Goal: Task Accomplishment & Management: Manage account settings

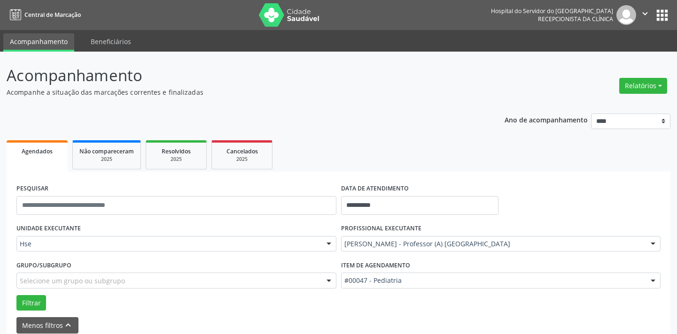
scroll to position [45, 0]
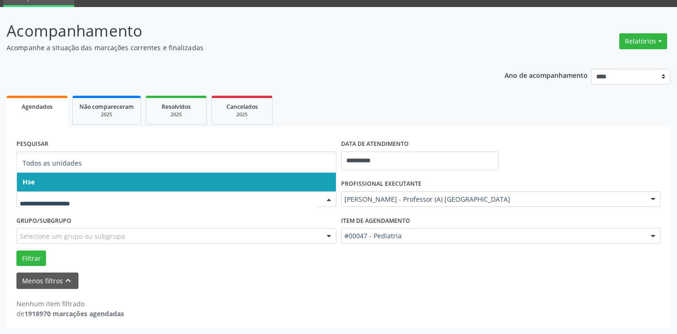
click at [70, 202] on input "text" at bounding box center [168, 204] width 297 height 19
click at [76, 177] on span "Hse" at bounding box center [176, 182] width 319 height 19
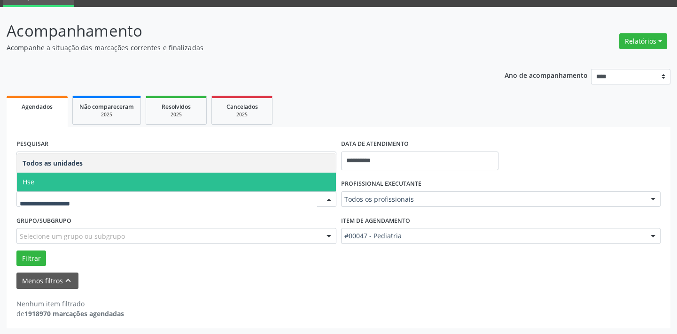
click at [62, 180] on span "Hse" at bounding box center [176, 182] width 319 height 19
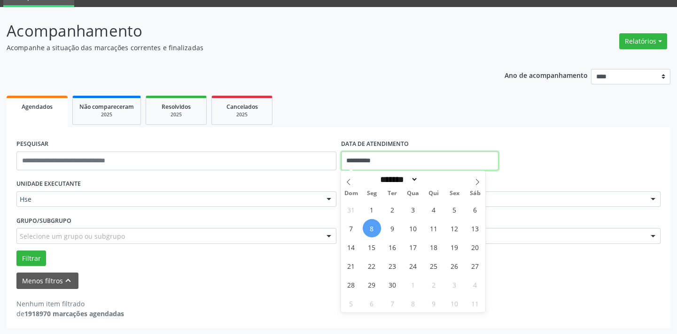
click at [424, 154] on input "**********" at bounding box center [419, 161] width 157 height 19
click at [374, 228] on span "8" at bounding box center [372, 228] width 18 height 18
type input "**********"
click at [374, 228] on span "8" at bounding box center [372, 228] width 18 height 18
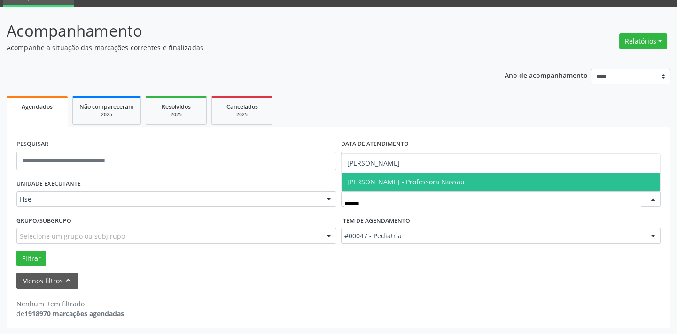
type input "*******"
click at [406, 181] on span "[PERSON_NAME] - Professora Nassau" at bounding box center [405, 182] width 117 height 9
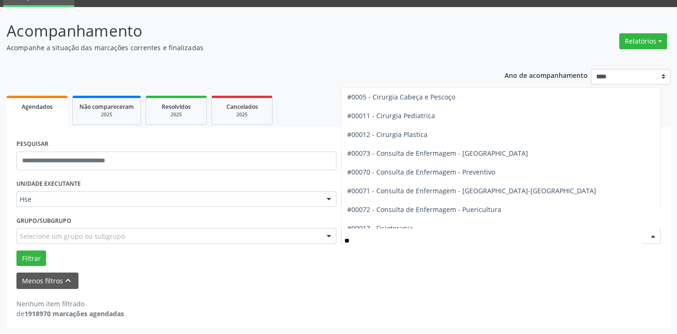
scroll to position [0, 0]
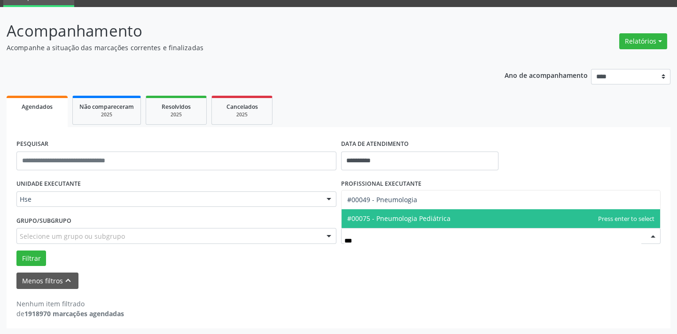
type input "****"
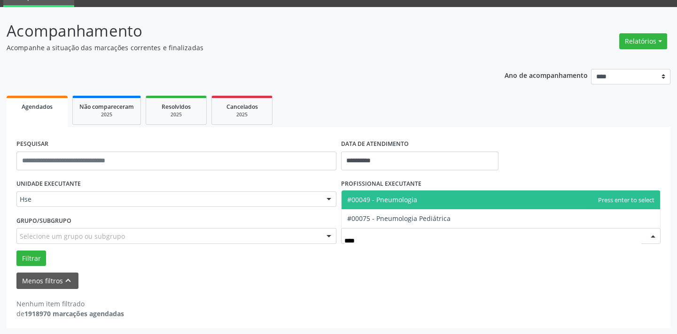
click at [402, 197] on span "#00049 - Pneumologia" at bounding box center [382, 199] width 70 height 9
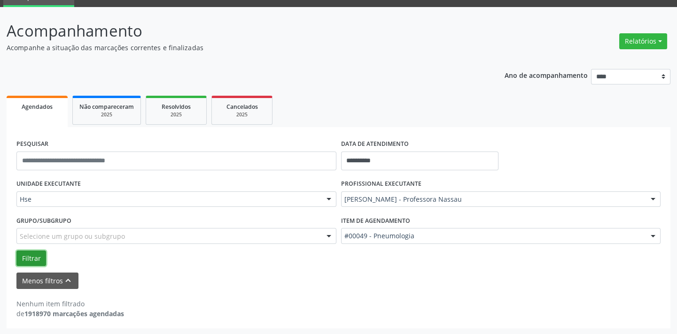
click at [31, 256] on button "Filtrar" at bounding box center [31, 259] width 30 height 16
click at [295, 277] on div "Menos filtros keyboard_arrow_up" at bounding box center [338, 281] width 649 height 16
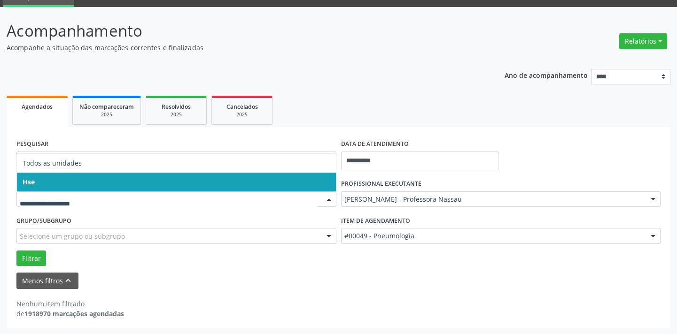
click at [234, 301] on div "Nenhum item filtrado de 1918970 marcações agendadas" at bounding box center [338, 309] width 644 height 20
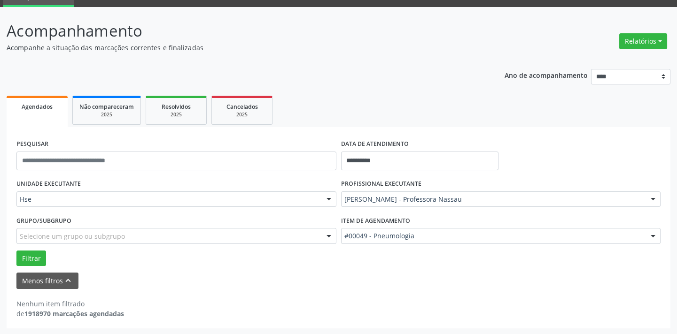
click at [183, 304] on div "Nenhum item filtrado de 1918970 marcações agendadas" at bounding box center [338, 309] width 644 height 20
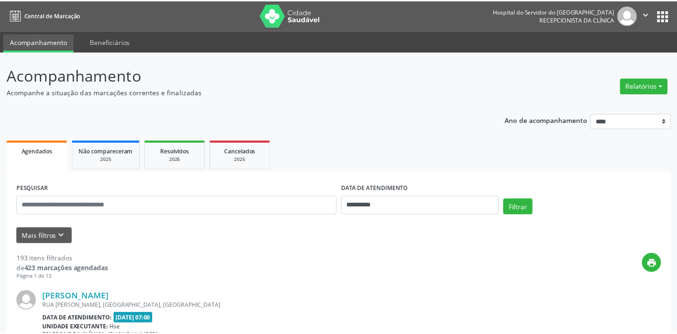
scroll to position [41, 0]
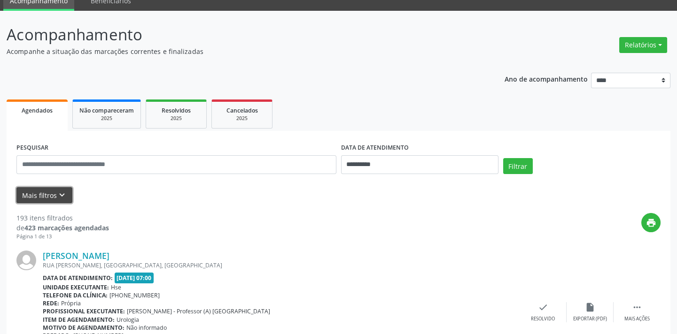
click at [34, 192] on button "Mais filtros keyboard_arrow_down" at bounding box center [44, 195] width 56 height 16
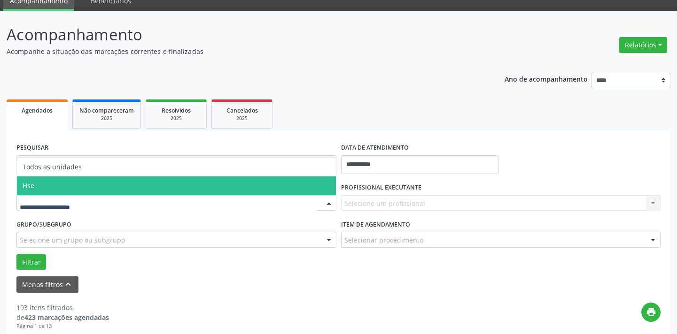
click at [33, 187] on span "Hse" at bounding box center [29, 185] width 12 height 9
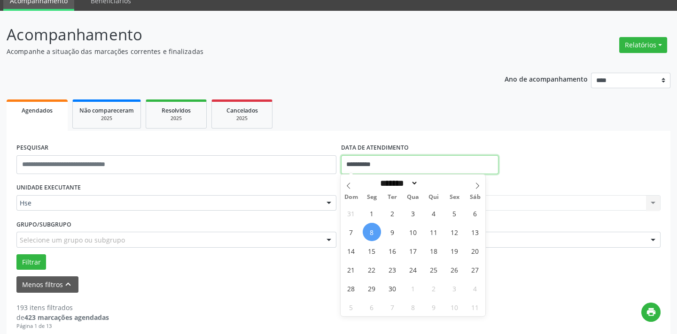
click at [403, 166] on input "**********" at bounding box center [419, 164] width 157 height 19
click at [365, 231] on span "8" at bounding box center [372, 232] width 18 height 18
type input "**********"
click at [365, 231] on span "8" at bounding box center [372, 232] width 18 height 18
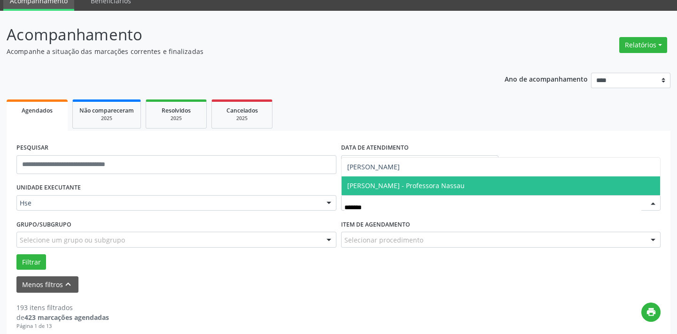
click at [403, 187] on span "[PERSON_NAME] - Professora Nassau" at bounding box center [405, 185] width 117 height 9
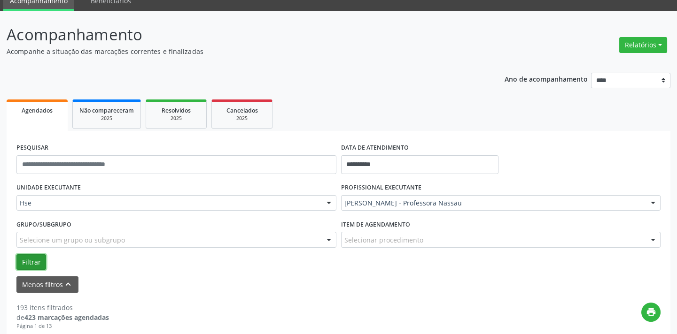
click at [33, 256] on button "Filtrar" at bounding box center [31, 263] width 30 height 16
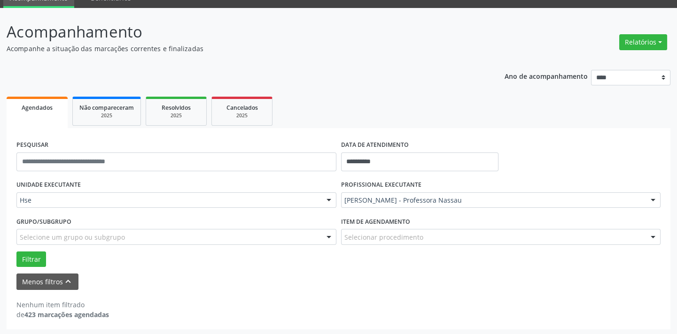
scroll to position [45, 0]
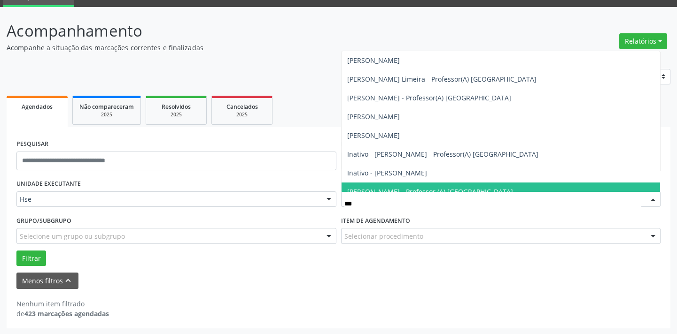
type input "****"
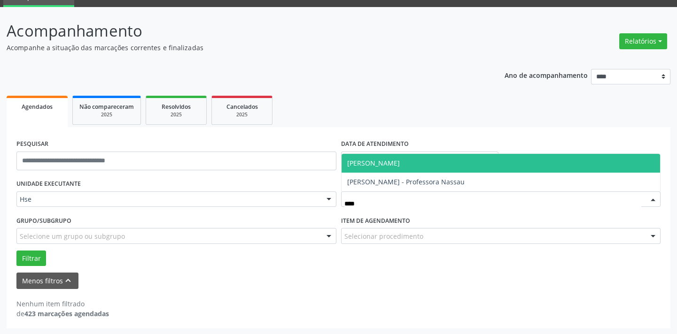
click at [400, 162] on span "[PERSON_NAME]" at bounding box center [373, 163] width 53 height 9
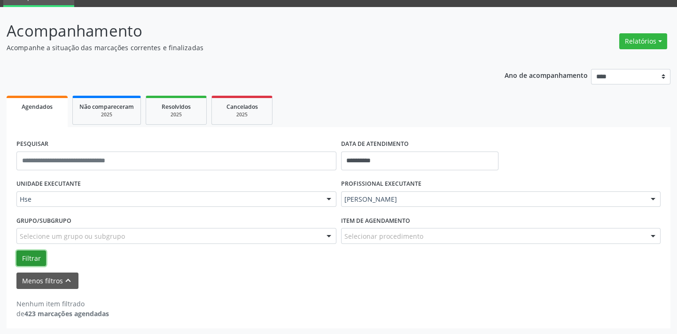
click at [33, 257] on button "Filtrar" at bounding box center [31, 259] width 30 height 16
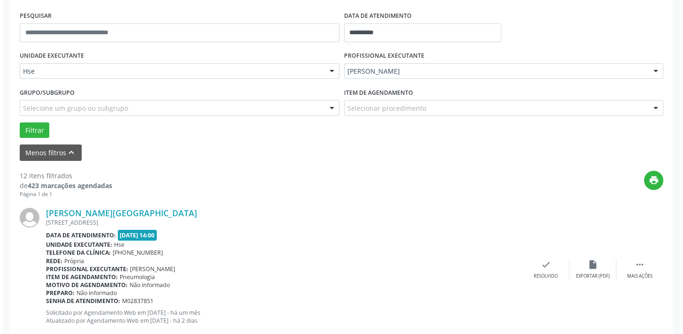
scroll to position [258, 0]
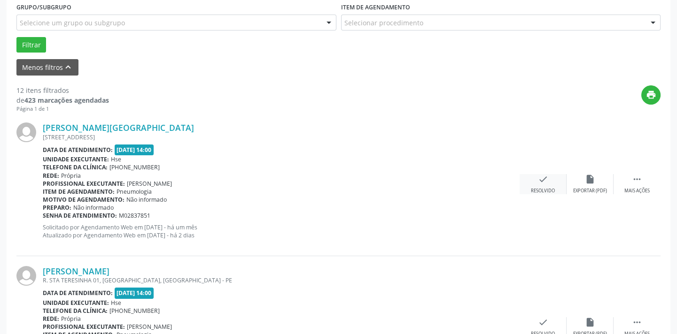
click at [539, 178] on icon "check" at bounding box center [543, 179] width 10 height 10
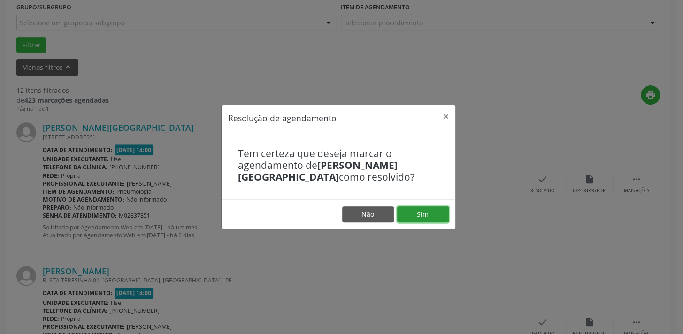
click at [413, 210] on button "Sim" at bounding box center [423, 215] width 52 height 16
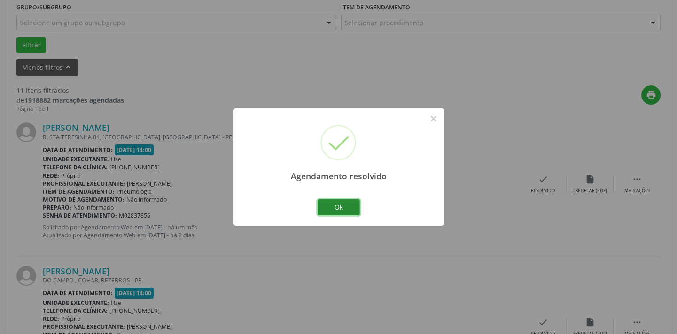
click at [343, 207] on button "Ok" at bounding box center [339, 208] width 42 height 16
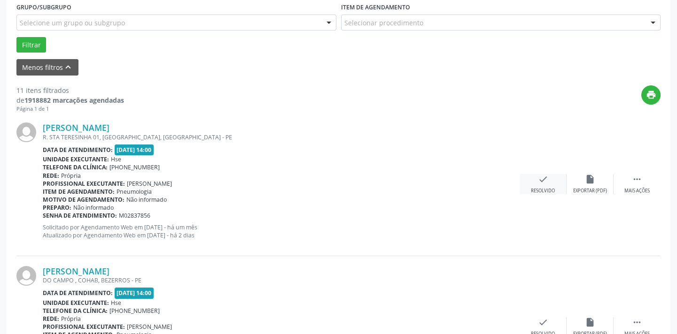
click at [540, 182] on icon "check" at bounding box center [543, 179] width 10 height 10
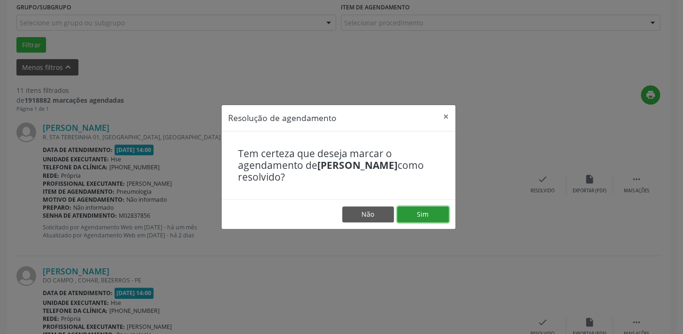
click at [404, 210] on button "Sim" at bounding box center [423, 215] width 52 height 16
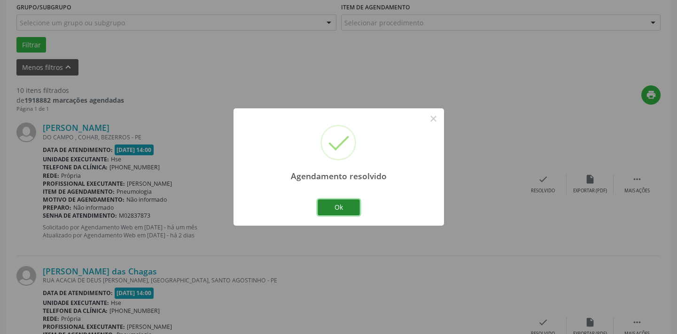
click at [342, 206] on button "Ok" at bounding box center [339, 208] width 42 height 16
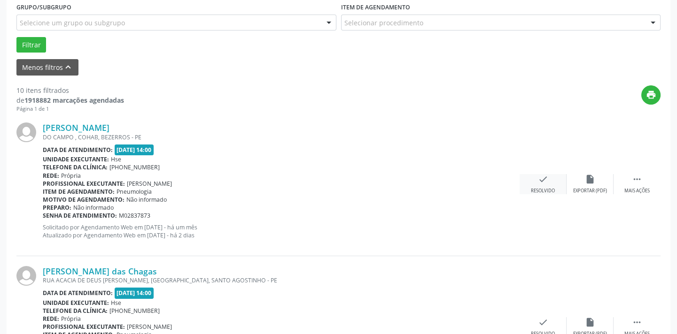
click at [538, 182] on icon "check" at bounding box center [543, 179] width 10 height 10
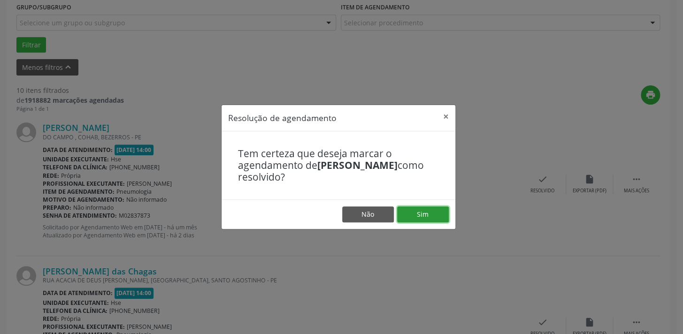
click at [416, 210] on button "Sim" at bounding box center [423, 215] width 52 height 16
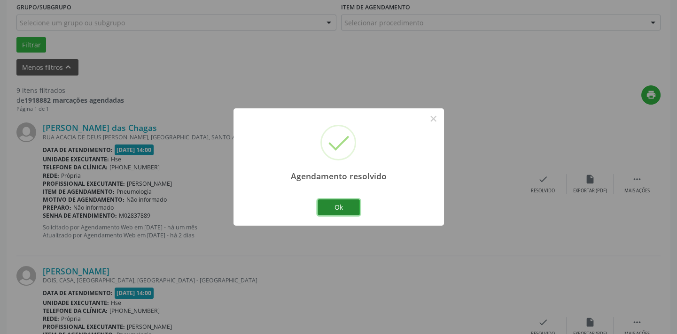
click at [341, 206] on button "Ok" at bounding box center [339, 208] width 42 height 16
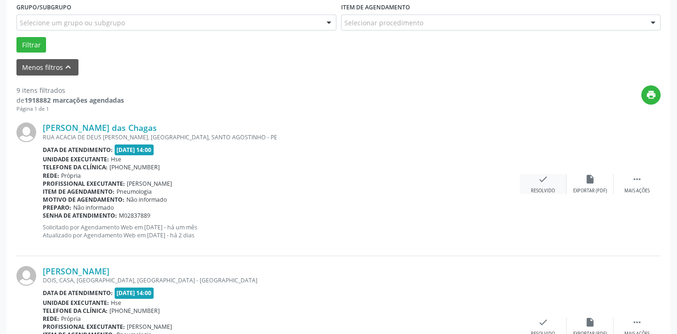
click at [545, 178] on icon "check" at bounding box center [543, 179] width 10 height 10
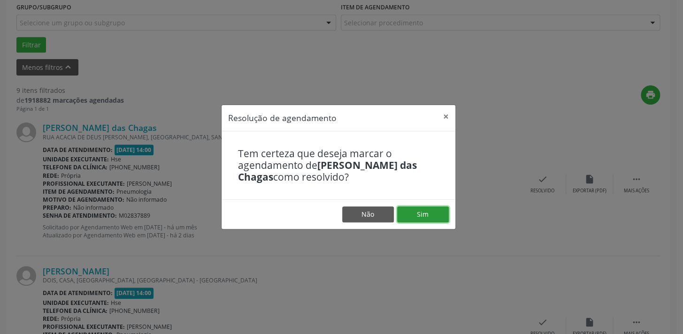
click at [427, 211] on button "Sim" at bounding box center [423, 215] width 52 height 16
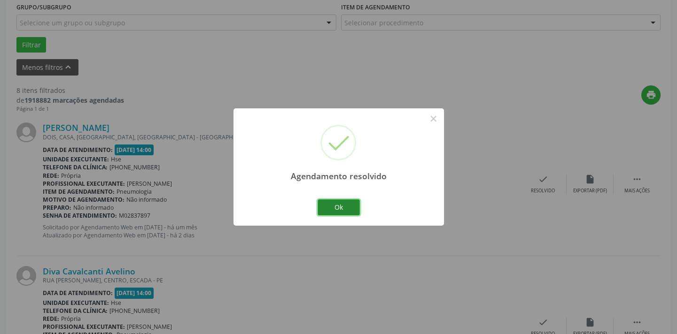
click at [339, 207] on button "Ok" at bounding box center [339, 208] width 42 height 16
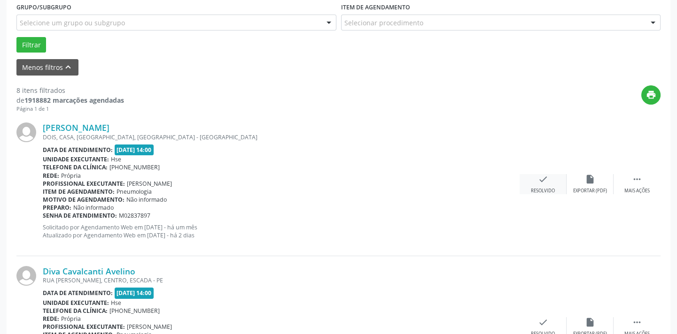
click at [542, 184] on icon "check" at bounding box center [543, 179] width 10 height 10
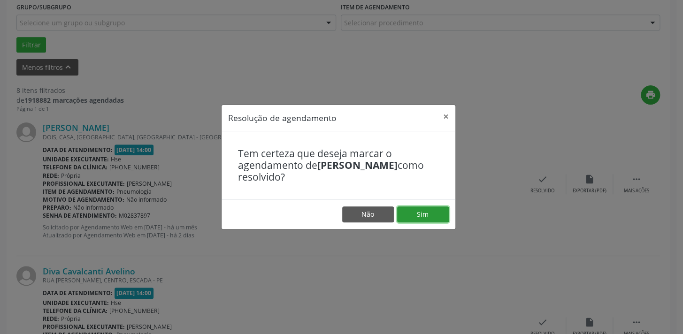
click at [426, 209] on button "Sim" at bounding box center [423, 215] width 52 height 16
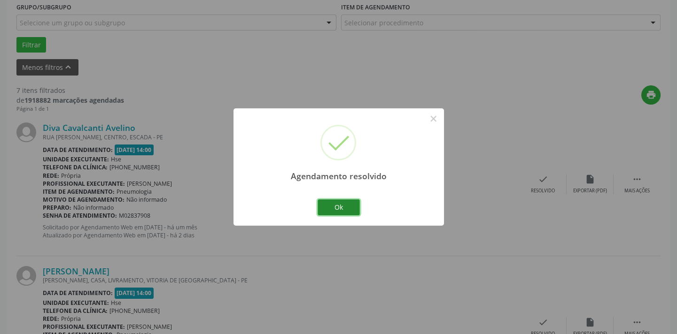
click at [325, 203] on button "Ok" at bounding box center [339, 208] width 42 height 16
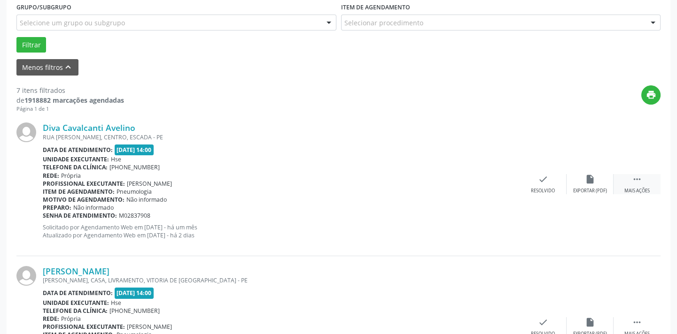
click at [646, 183] on div " Mais ações" at bounding box center [636, 184] width 47 height 20
click at [600, 184] on div "alarm_off Não compareceu" at bounding box center [589, 184] width 47 height 20
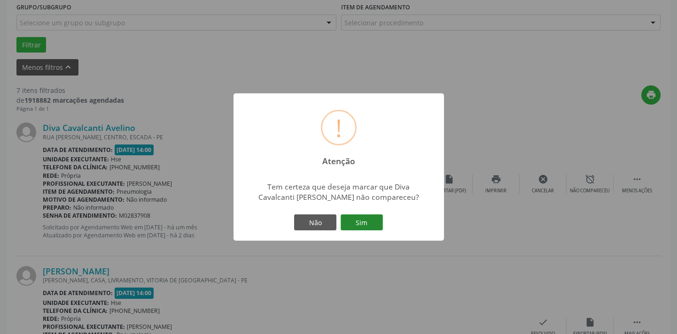
click at [371, 217] on button "Sim" at bounding box center [362, 223] width 42 height 16
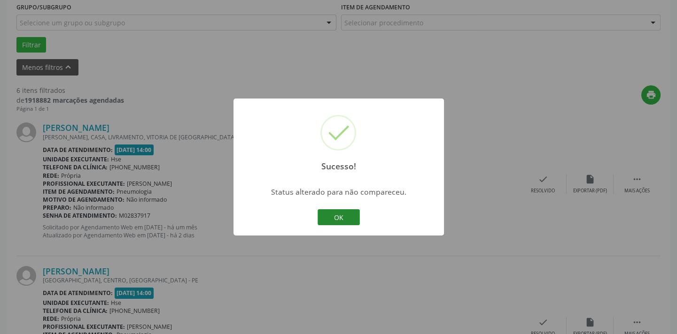
click at [338, 215] on button "OK" at bounding box center [339, 217] width 42 height 16
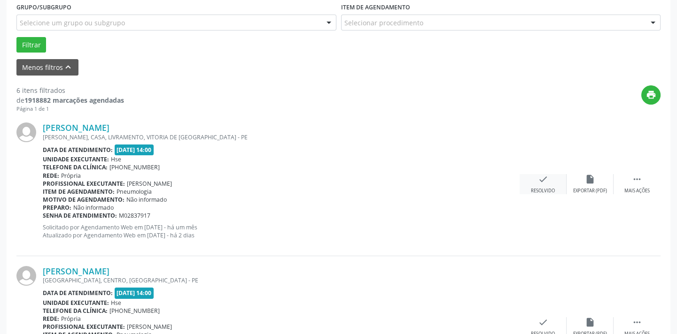
click at [536, 182] on div "check Resolvido" at bounding box center [542, 184] width 47 height 20
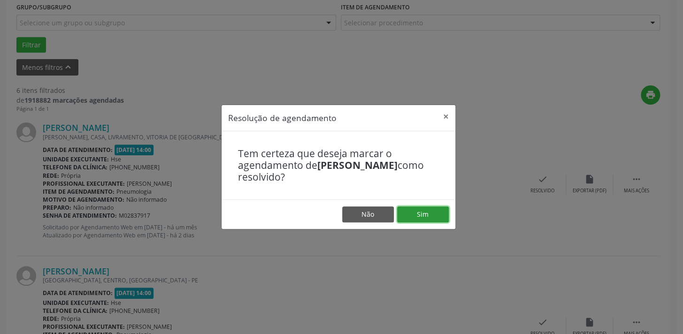
click at [430, 211] on button "Sim" at bounding box center [423, 215] width 52 height 16
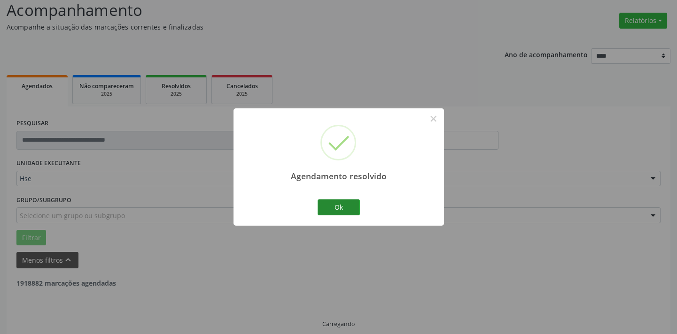
scroll to position [75, 0]
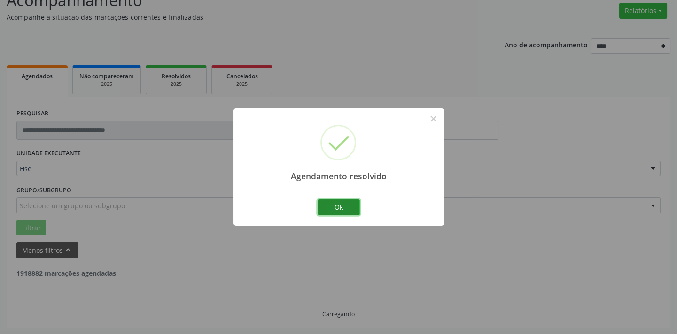
click at [335, 206] on button "Ok" at bounding box center [339, 208] width 42 height 16
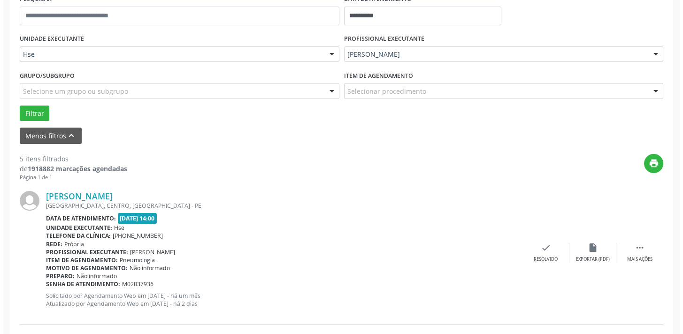
scroll to position [203, 0]
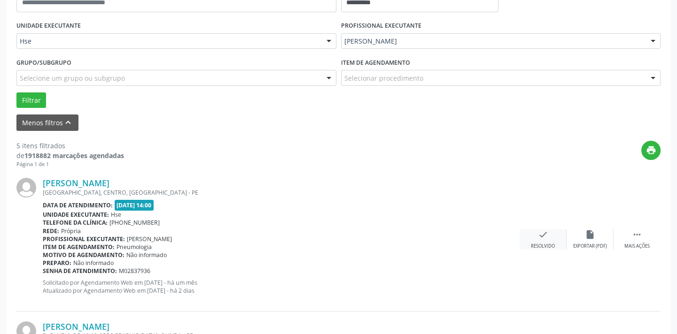
click at [548, 237] on div "check Resolvido" at bounding box center [542, 240] width 47 height 20
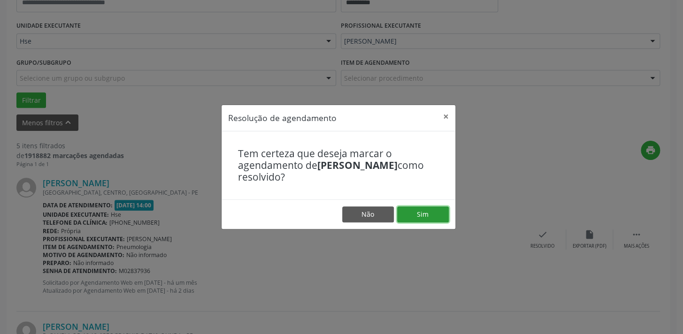
click at [432, 211] on button "Sim" at bounding box center [423, 215] width 52 height 16
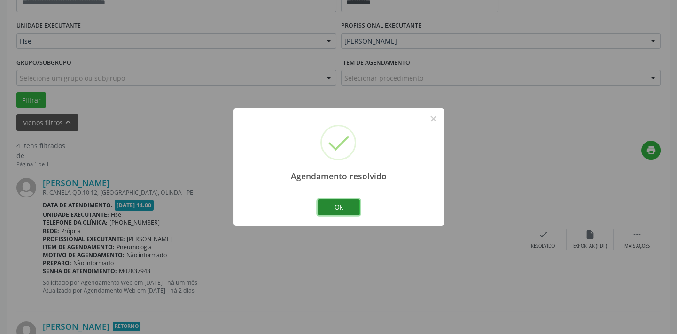
click at [338, 204] on button "Ok" at bounding box center [339, 208] width 42 height 16
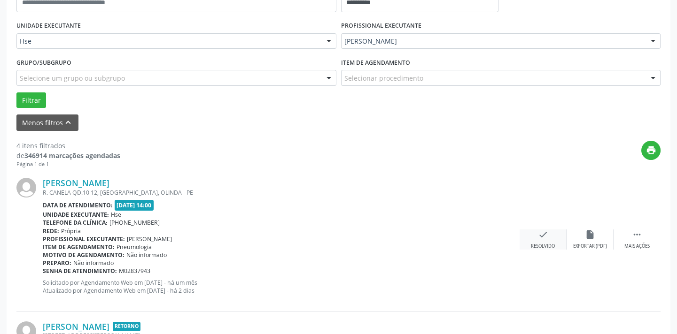
click at [552, 239] on div "check Resolvido" at bounding box center [542, 240] width 47 height 20
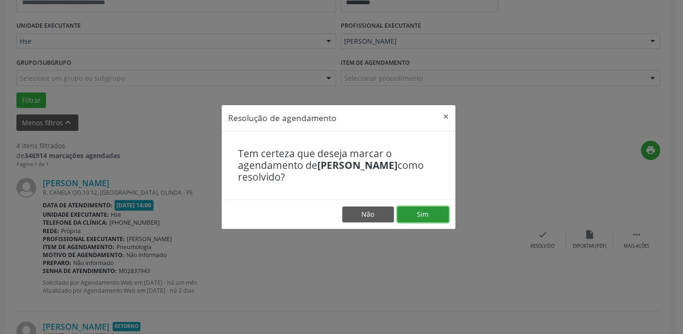
click at [415, 212] on button "Sim" at bounding box center [423, 215] width 52 height 16
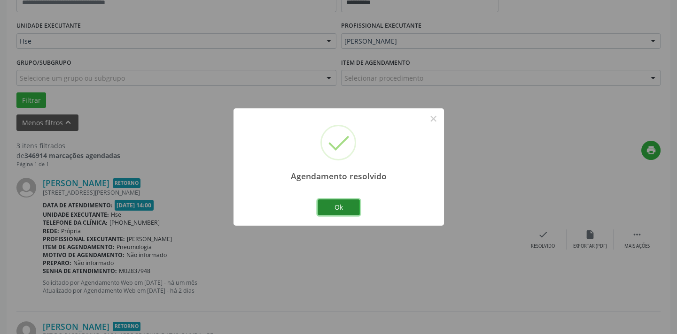
click at [329, 206] on button "Ok" at bounding box center [339, 208] width 42 height 16
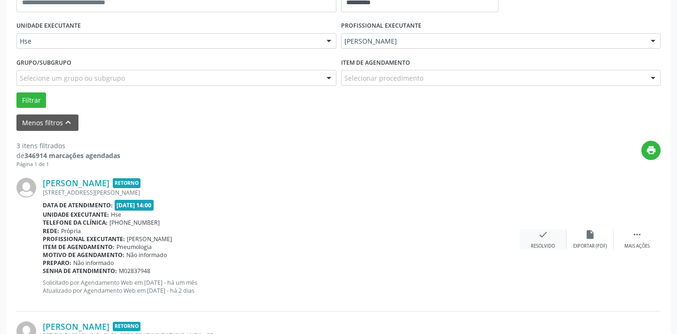
click at [541, 240] on div "check Resolvido" at bounding box center [542, 240] width 47 height 20
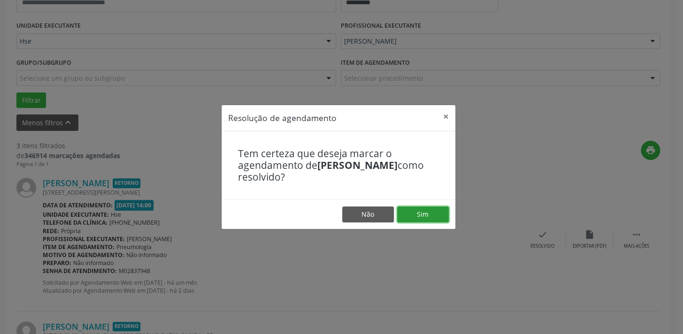
click at [436, 214] on button "Sim" at bounding box center [423, 215] width 52 height 16
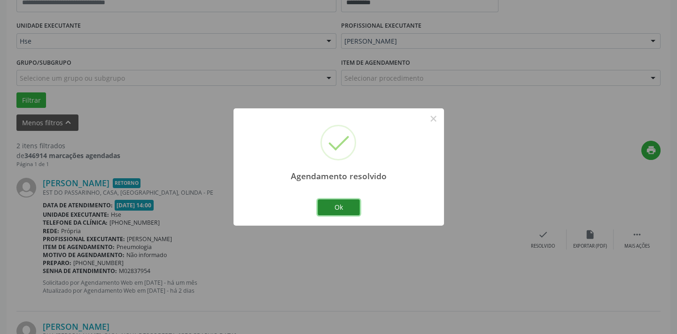
click at [343, 201] on button "Ok" at bounding box center [339, 208] width 42 height 16
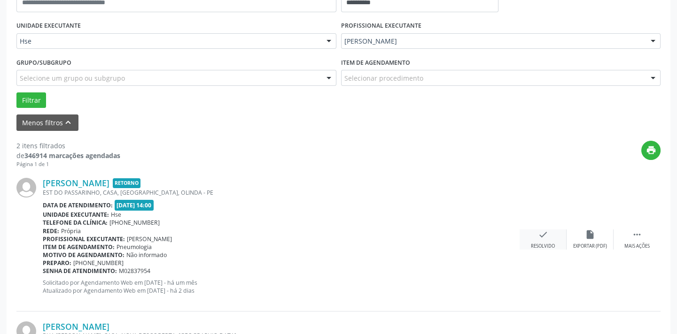
click at [540, 240] on div "check Resolvido" at bounding box center [542, 240] width 47 height 20
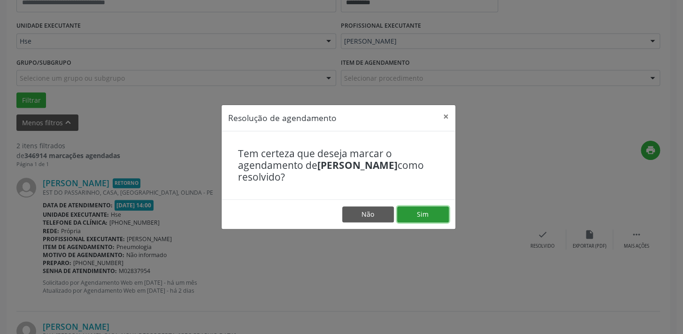
click at [427, 213] on button "Sim" at bounding box center [423, 215] width 52 height 16
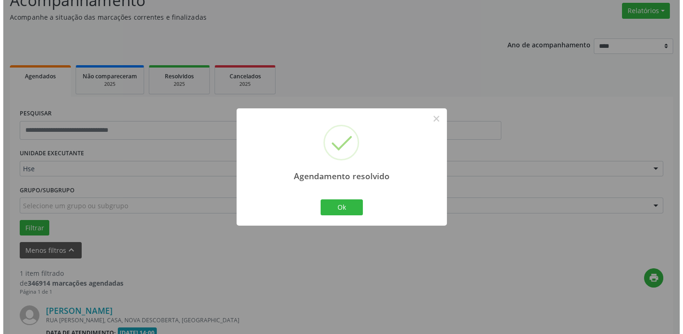
scroll to position [196, 0]
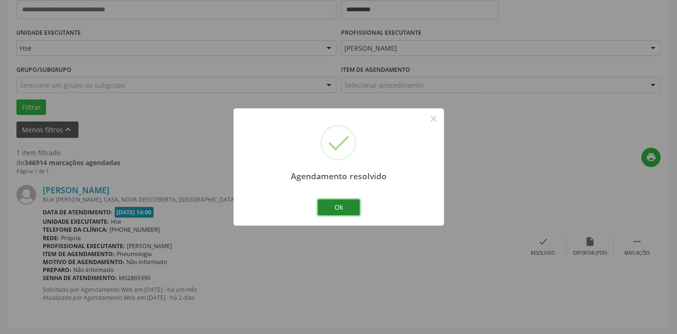
click at [351, 207] on button "Ok" at bounding box center [339, 208] width 42 height 16
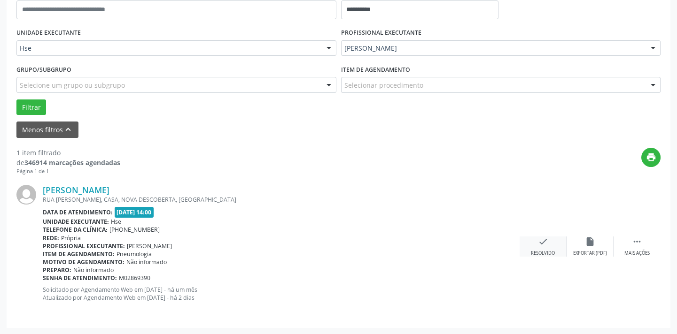
click at [554, 244] on div "check Resolvido" at bounding box center [542, 247] width 47 height 20
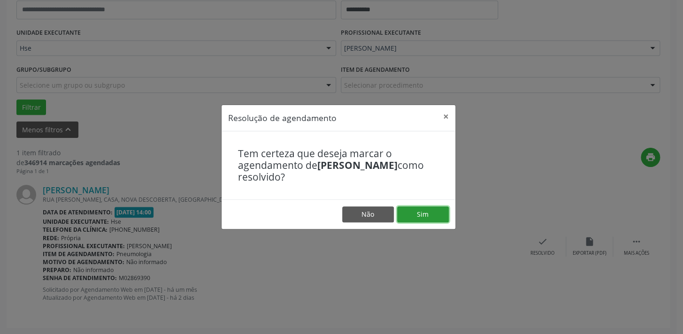
click at [437, 214] on button "Sim" at bounding box center [423, 215] width 52 height 16
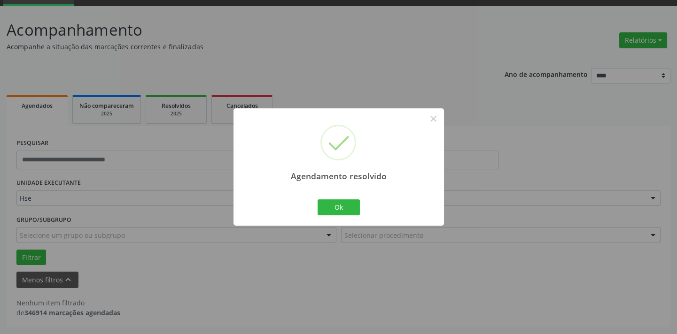
scroll to position [45, 0]
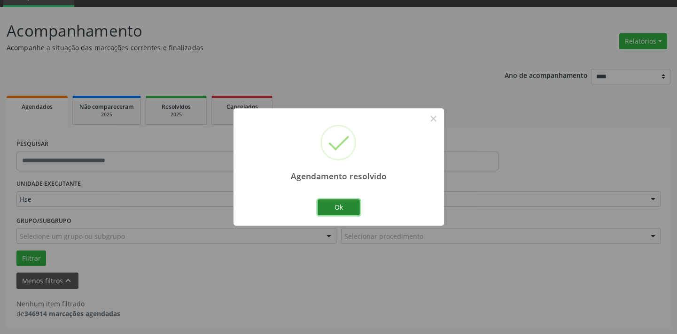
click at [341, 206] on button "Ok" at bounding box center [339, 208] width 42 height 16
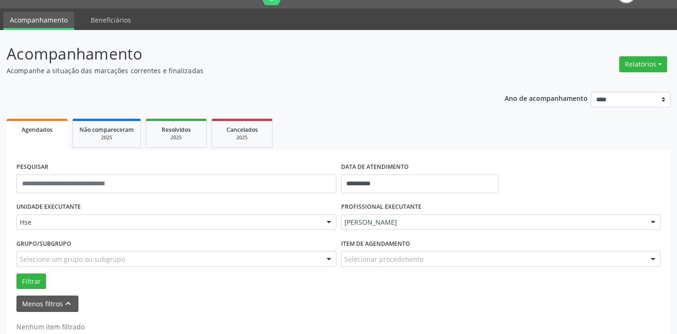
scroll to position [0, 0]
